Goal: Check status

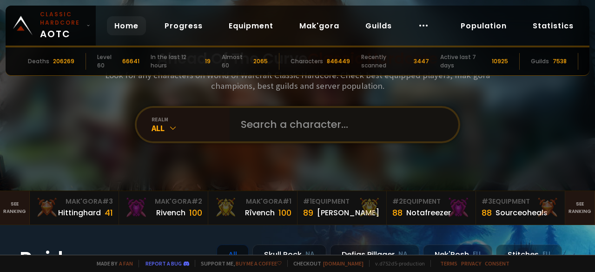
click at [311, 132] on input "text" at bounding box center [341, 124] width 212 height 33
paste input "flöffddraig"
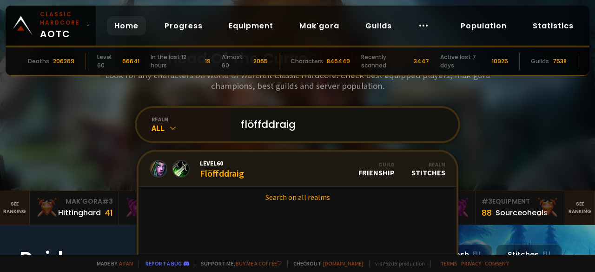
type input "flöffddraig"
click at [227, 175] on div "Level 60 Flöffddraig" at bounding box center [222, 169] width 44 height 20
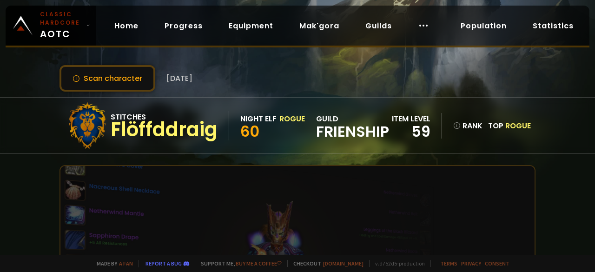
scroll to position [93, 0]
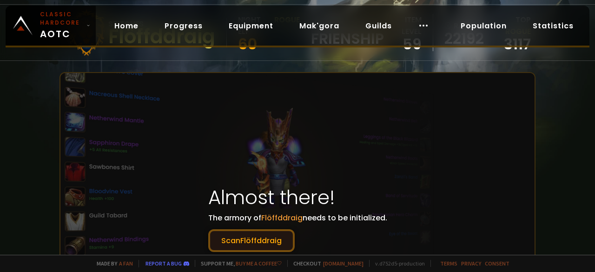
click at [268, 236] on button "Scan Flöffddraig" at bounding box center [251, 240] width 86 height 23
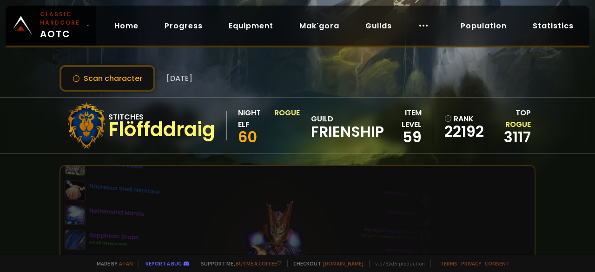
scroll to position [232, 0]
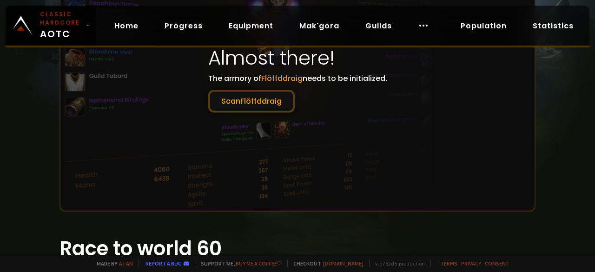
click at [24, 118] on div "Scan character 11 days ago Stitches Flöffddraig Night Elf Rogue 60 guild Friens…" at bounding box center [297, 127] width 595 height 255
click at [262, 91] on button "Scan Flöffddraig" at bounding box center [251, 101] width 86 height 23
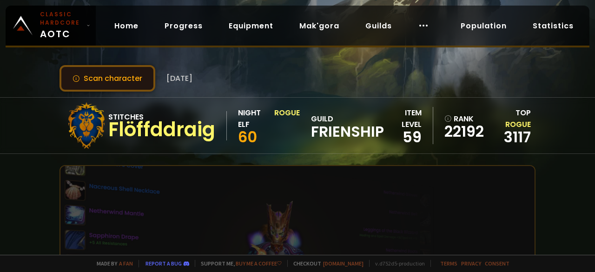
click at [101, 80] on button "Scan character" at bounding box center [107, 78] width 96 height 26
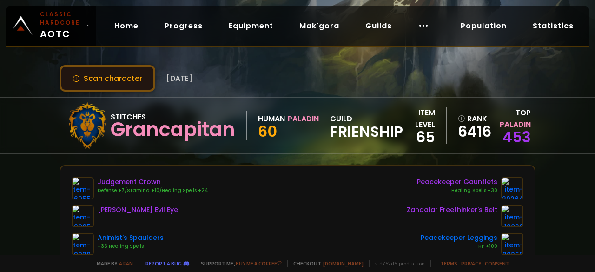
click at [115, 76] on button "Scan character" at bounding box center [107, 78] width 96 height 26
